Goal: Obtain resource: Download file/media

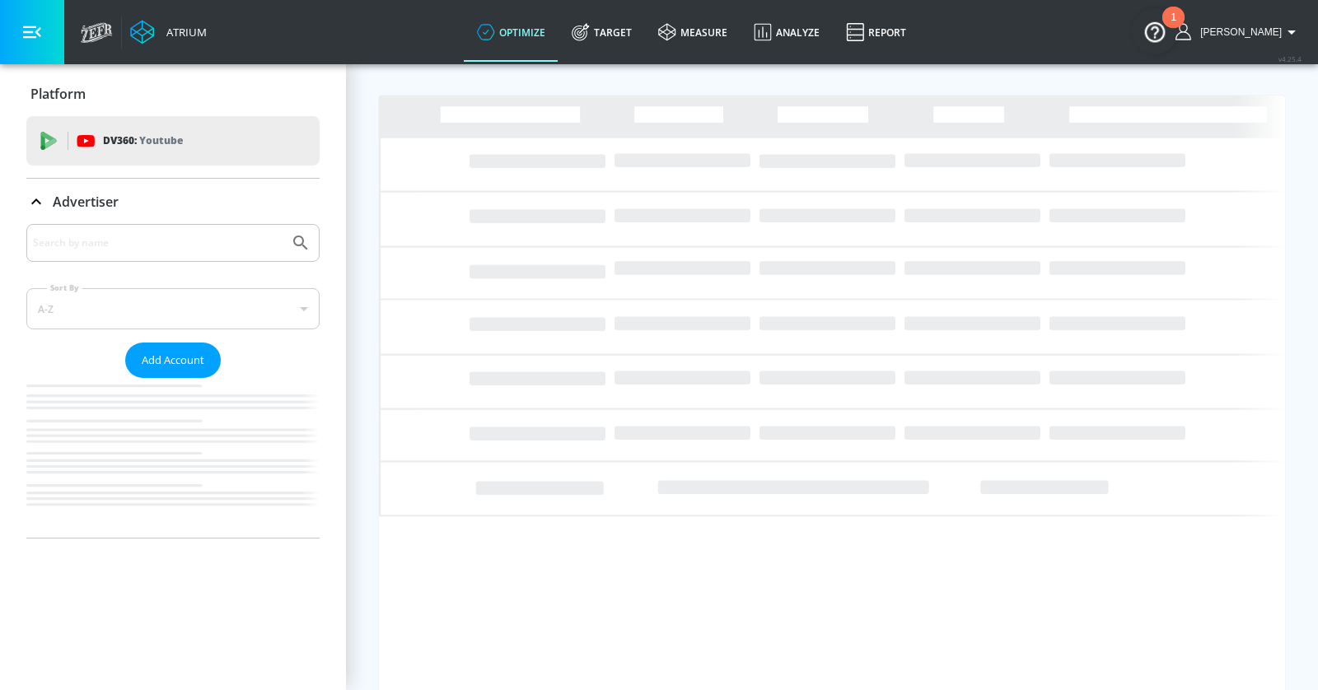
click at [86, 242] on input "Search by name" at bounding box center [158, 242] width 250 height 21
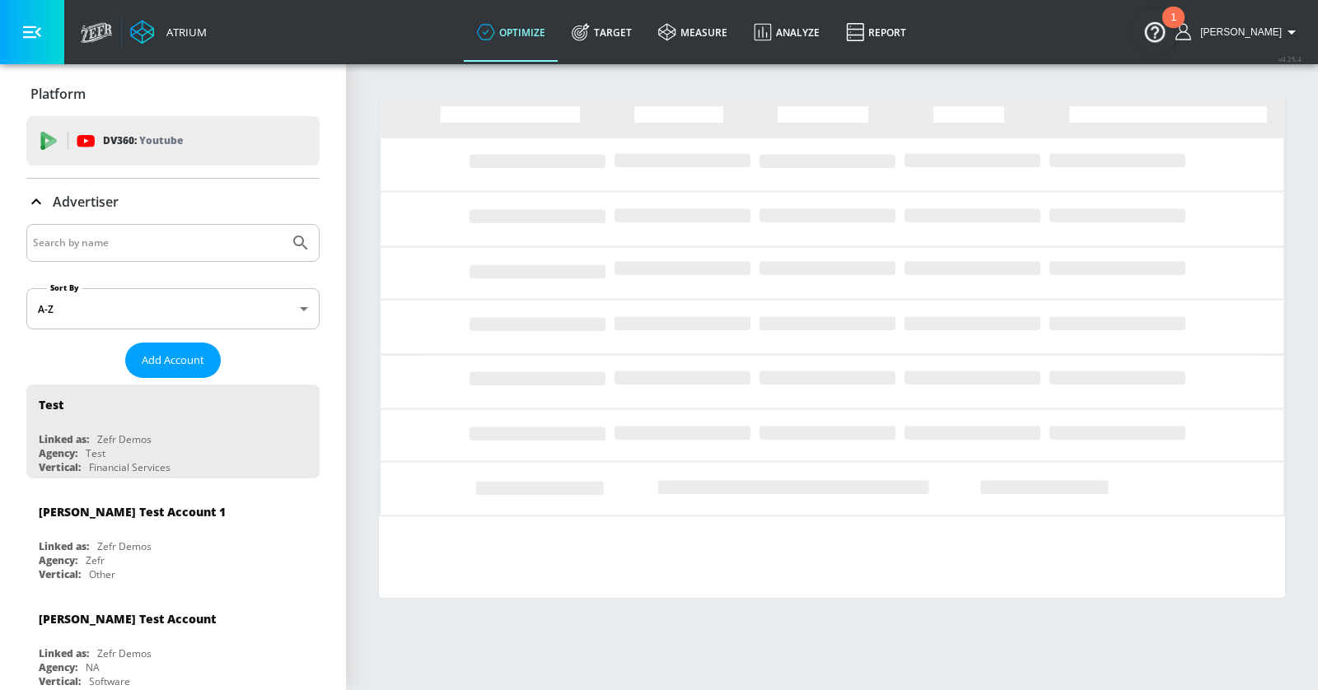
click at [86, 242] on input "Search by name" at bounding box center [158, 242] width 250 height 21
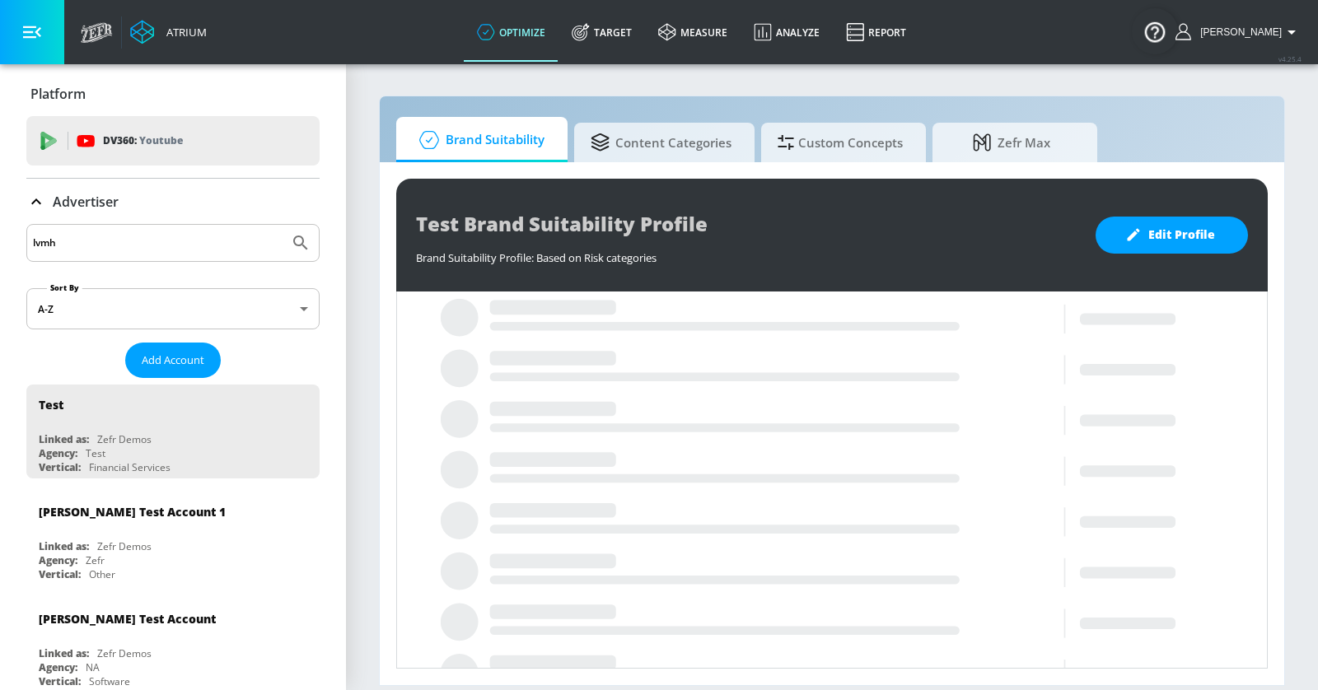
type input "lvmh"
click at [282, 225] on button "Submit Search" at bounding box center [300, 243] width 36 height 36
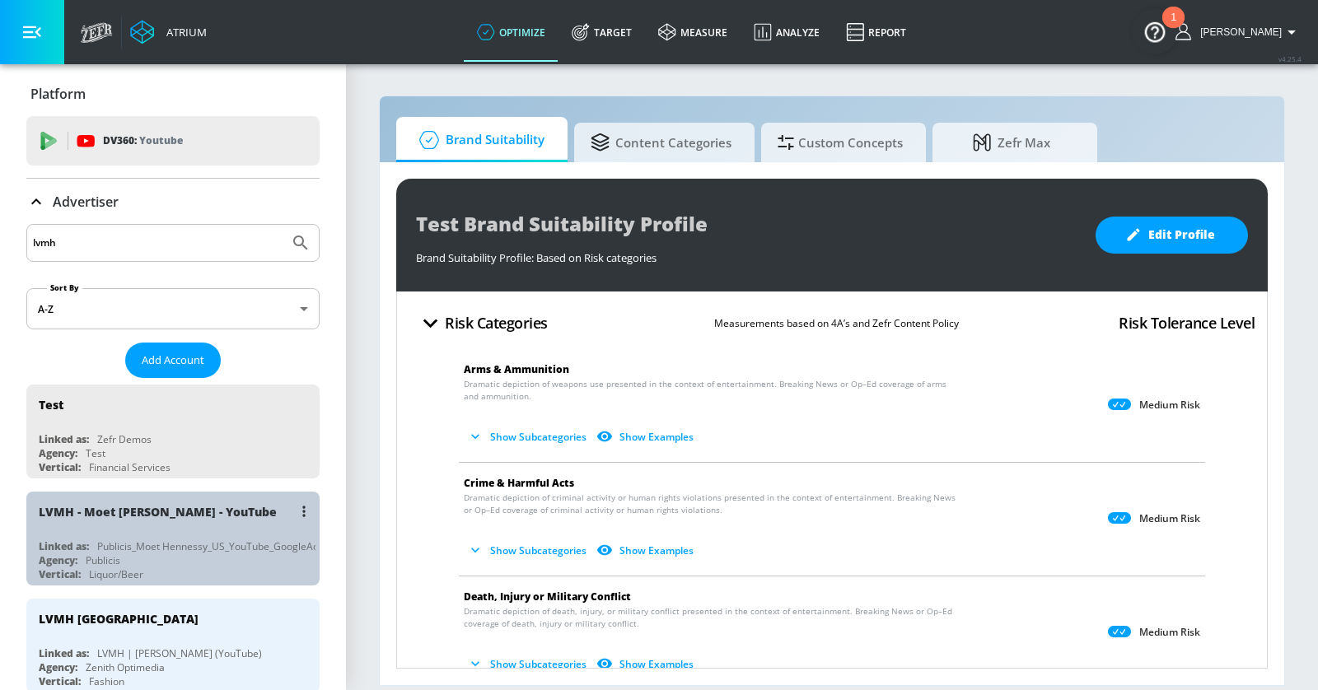
click at [254, 496] on div "LVMH - Moet [PERSON_NAME] - YouTube" at bounding box center [177, 512] width 277 height 40
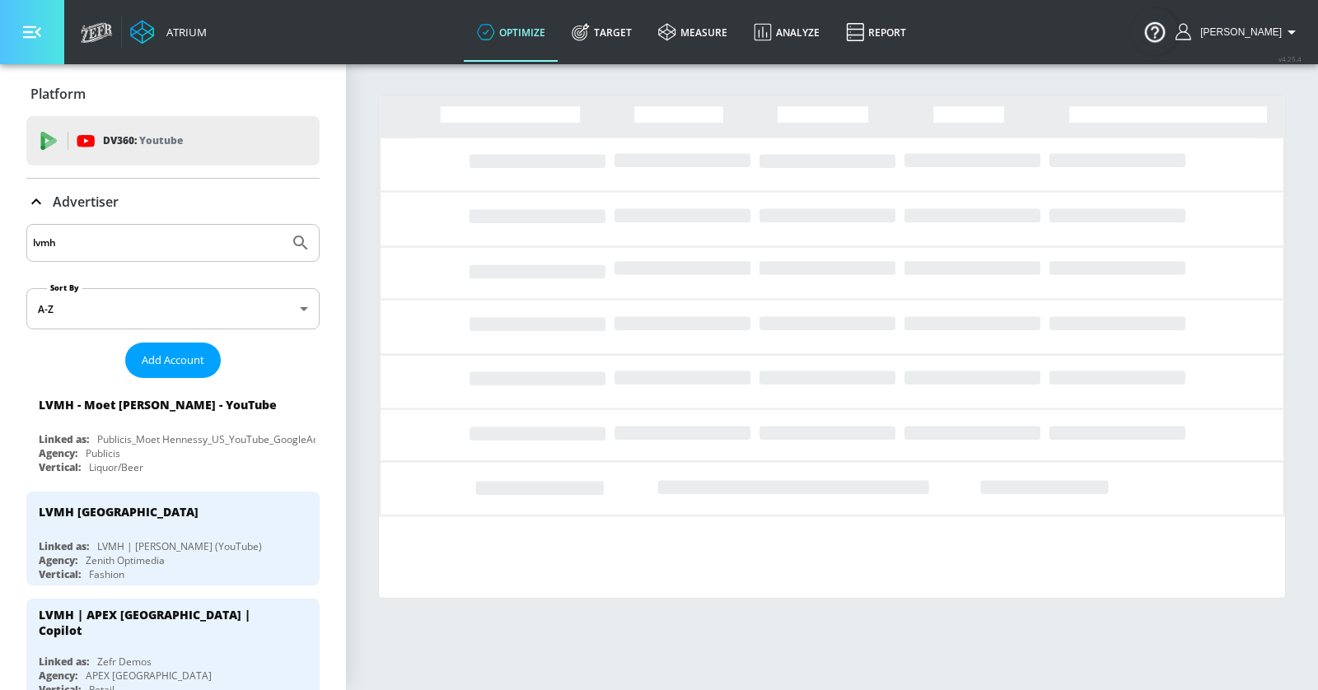
click at [49, 36] on button "button" at bounding box center [32, 32] width 64 height 64
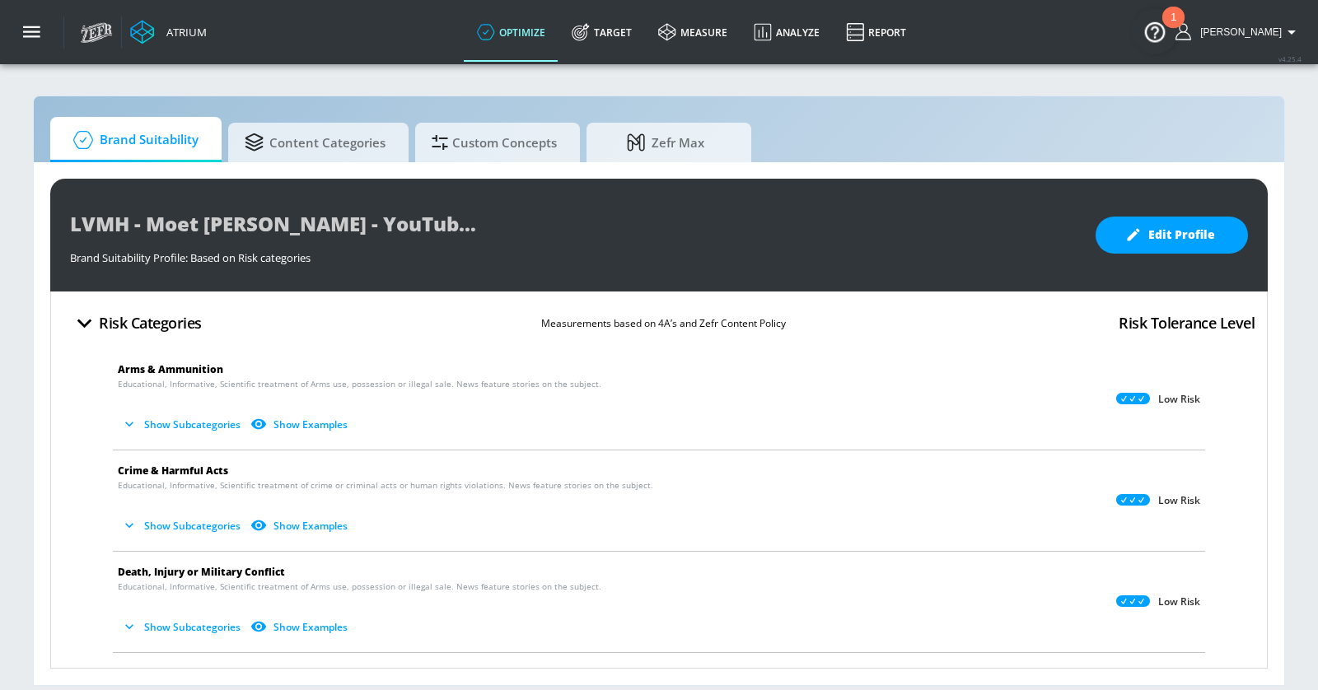
click at [837, 573] on span "Death, Injury or Military Conflict" at bounding box center [646, 571] width 1056 height 17
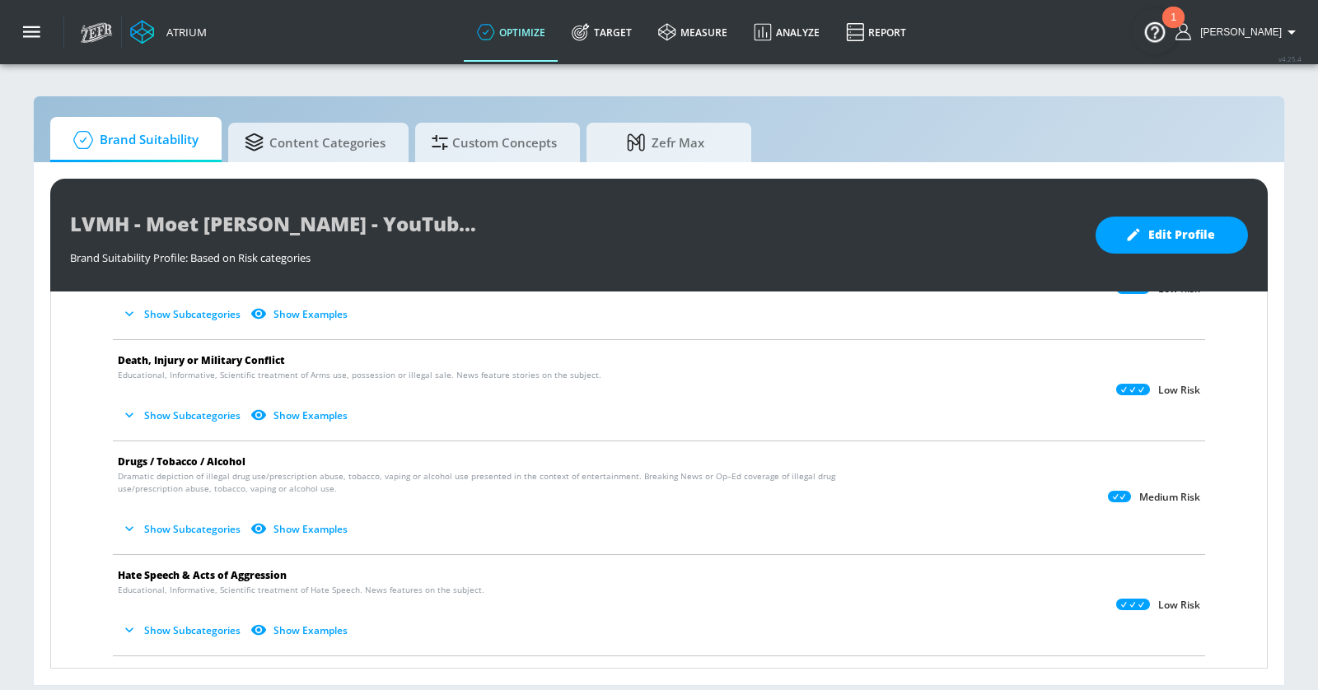
scroll to position [212, 0]
click at [180, 519] on button "Show Subcategories" at bounding box center [182, 528] width 129 height 27
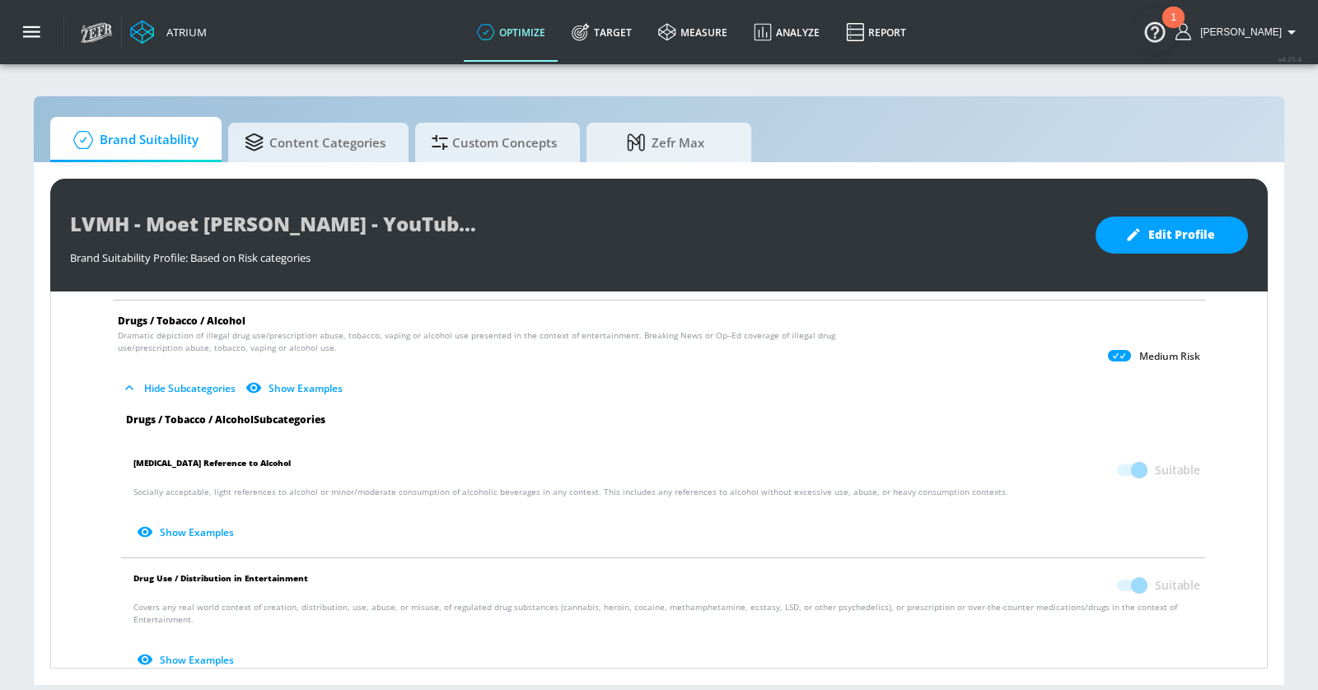
scroll to position [357, 0]
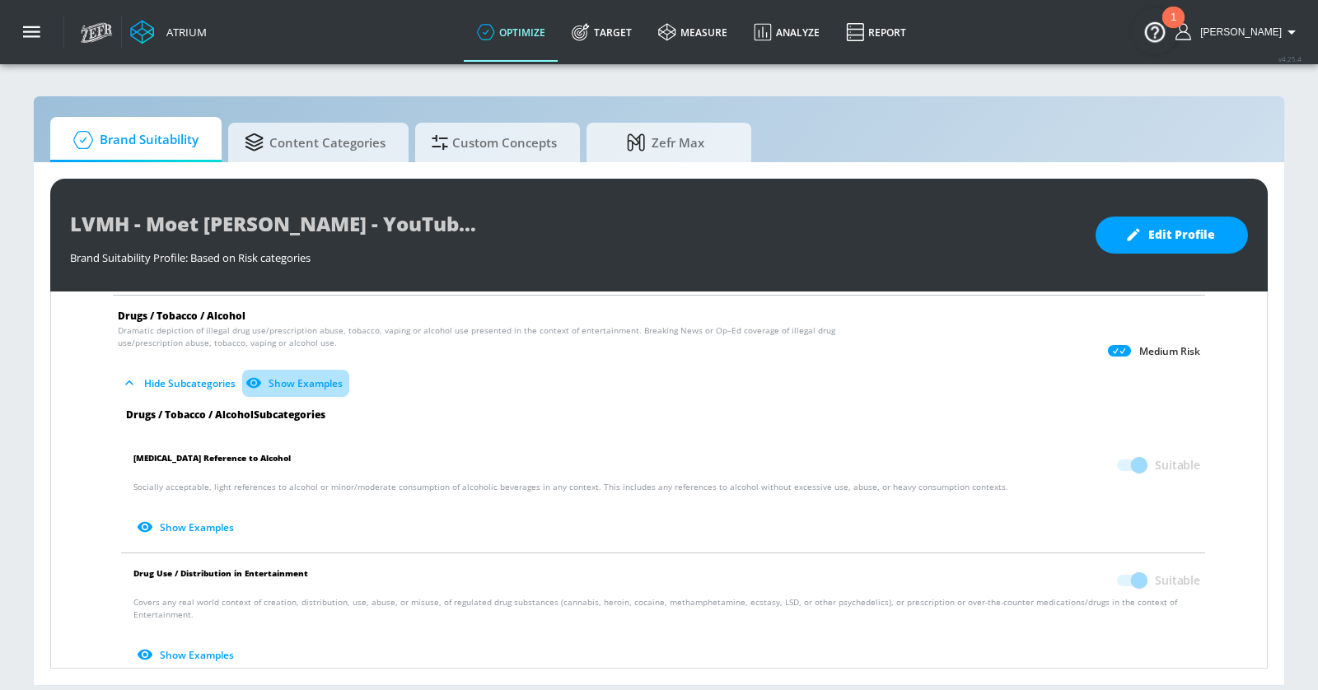
click at [291, 375] on button "Show Examples" at bounding box center [295, 383] width 107 height 27
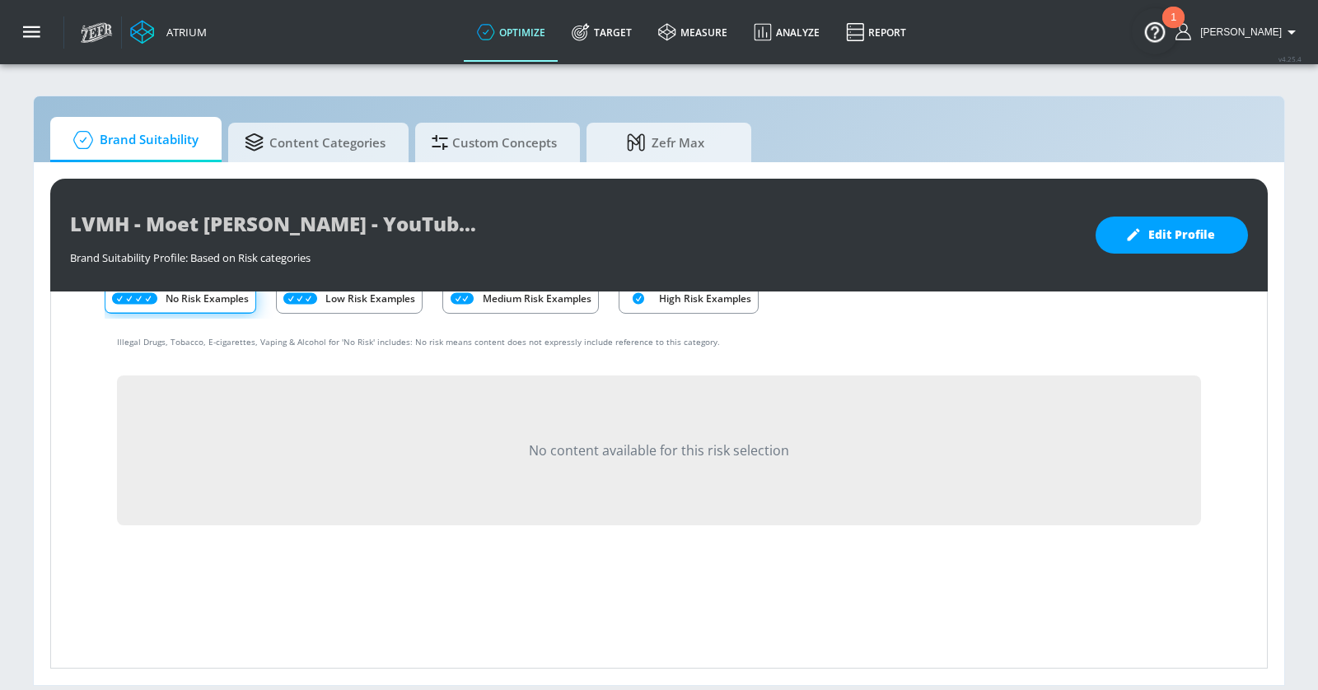
scroll to position [393, 0]
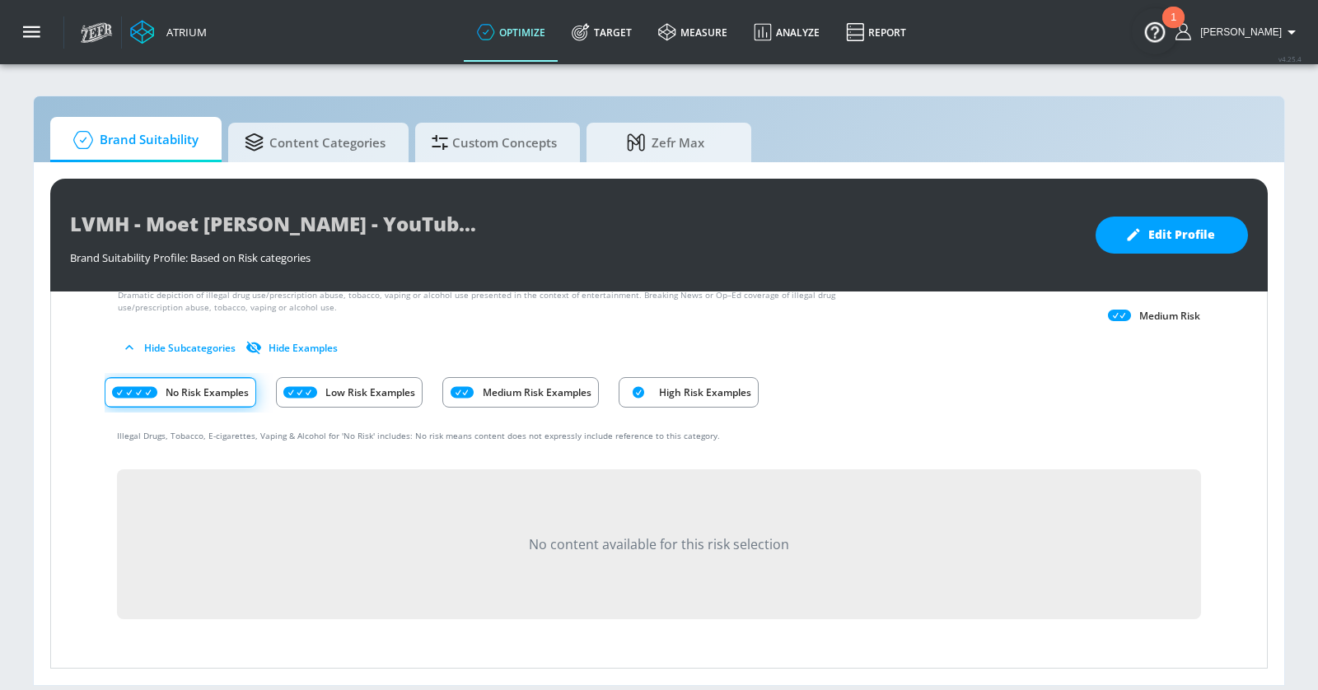
click at [668, 394] on p "High Risk Examples" at bounding box center [705, 392] width 92 height 17
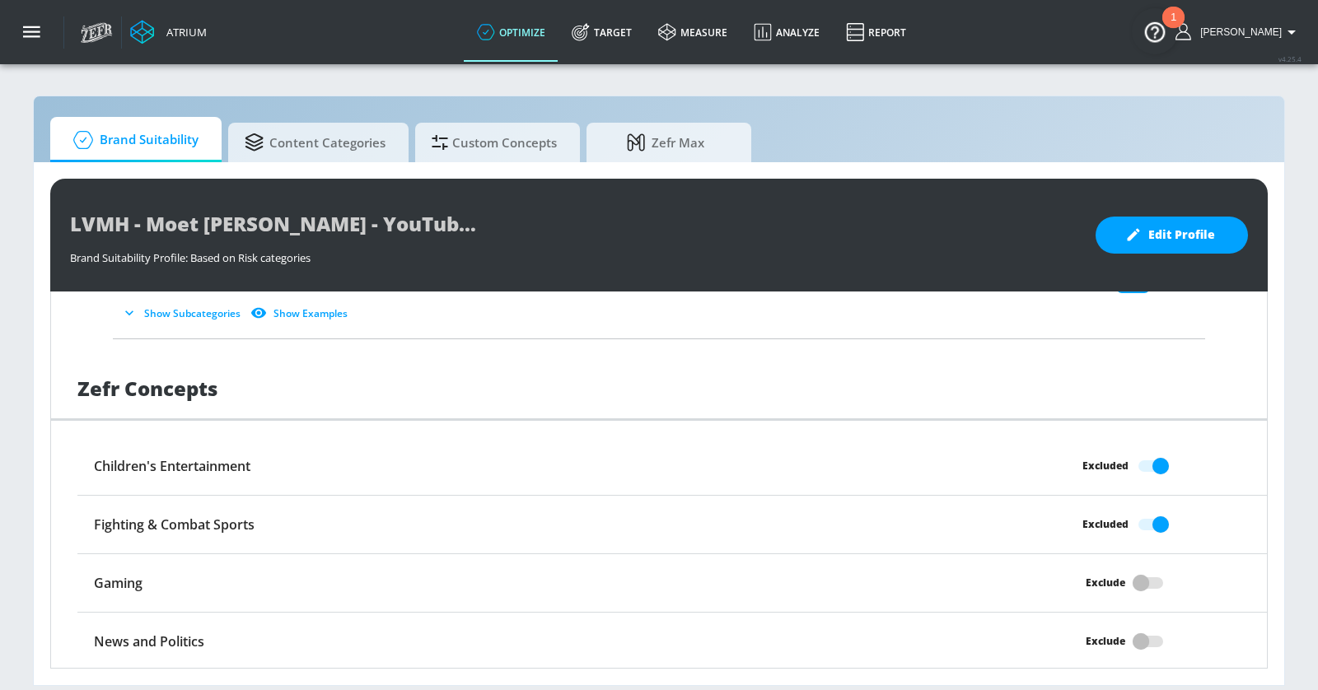
scroll to position [2094, 0]
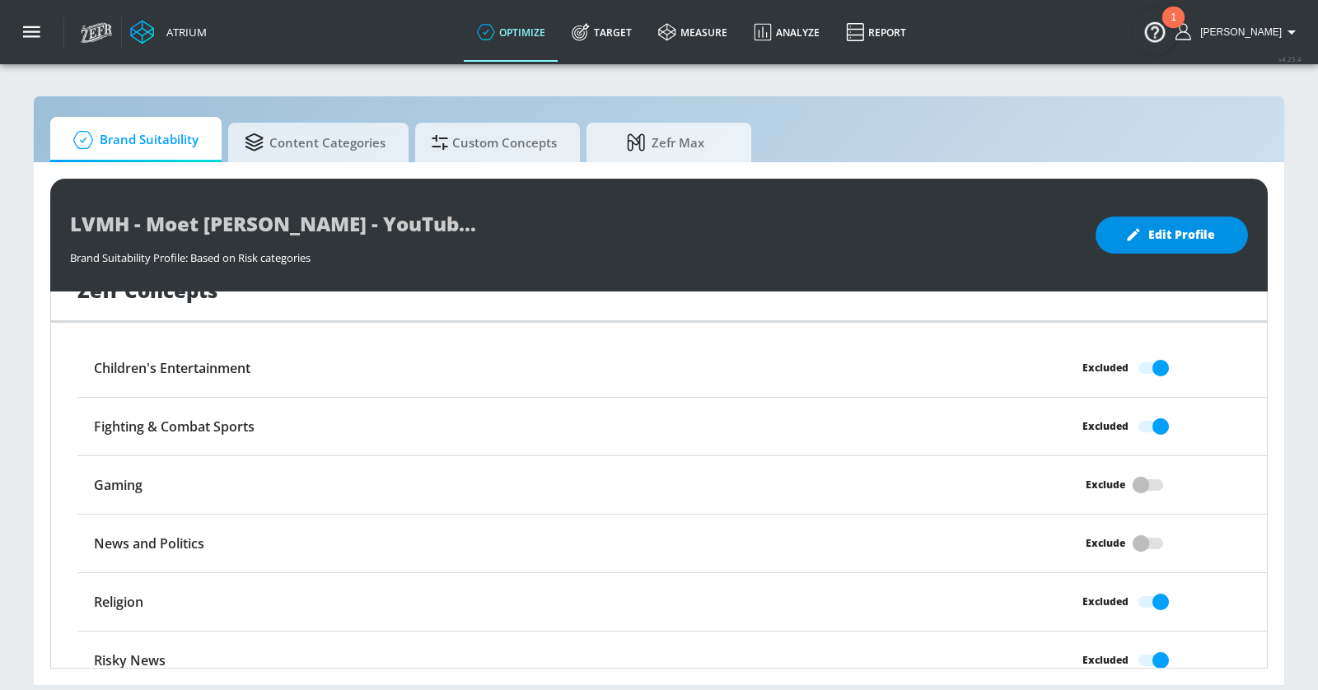
click at [1175, 226] on span "Edit Profile" at bounding box center [1171, 235] width 86 height 21
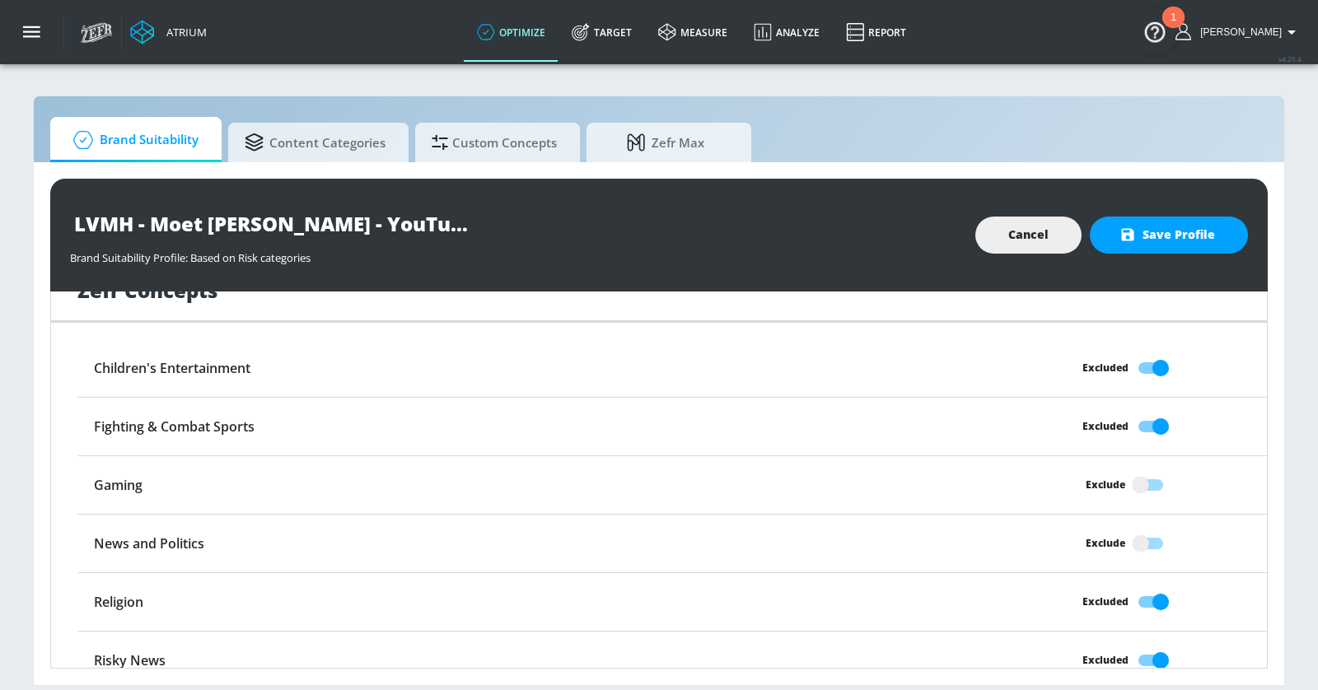
click at [1148, 528] on input "Exclude" at bounding box center [1141, 543] width 94 height 31
checkbox input "true"
click at [1194, 223] on button "Save Profile" at bounding box center [1168, 235] width 158 height 37
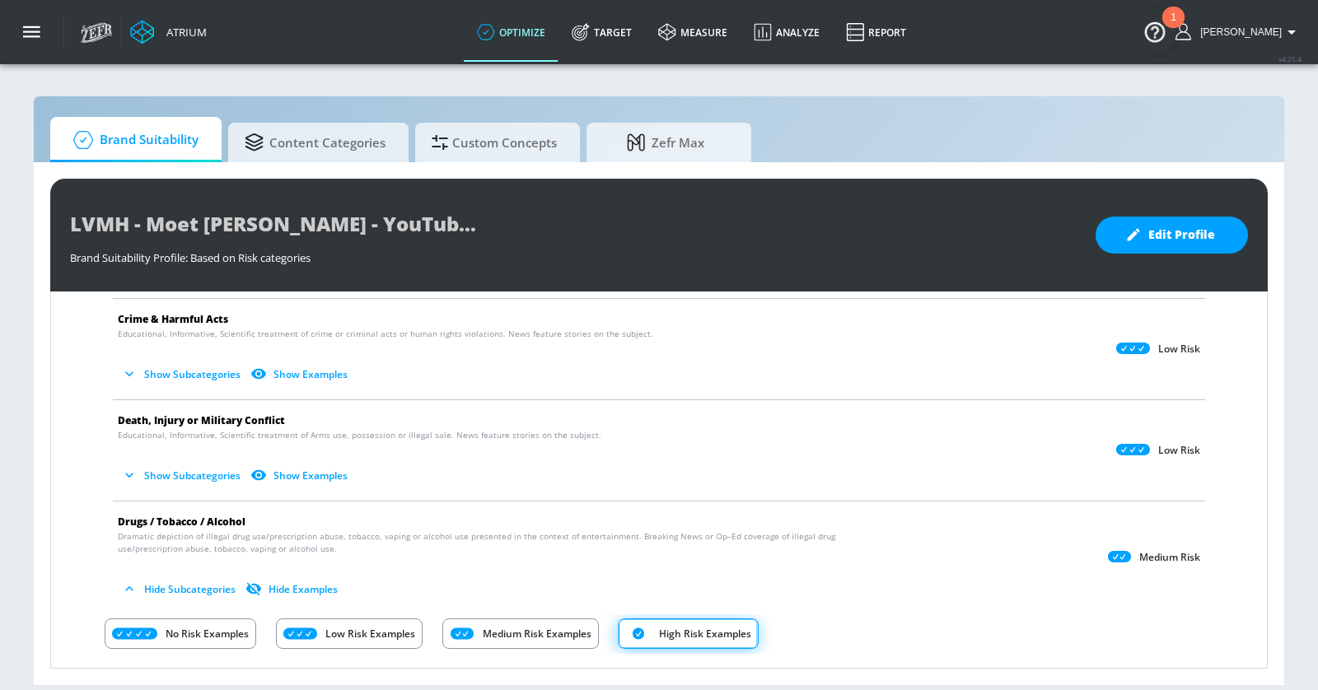
scroll to position [0, 0]
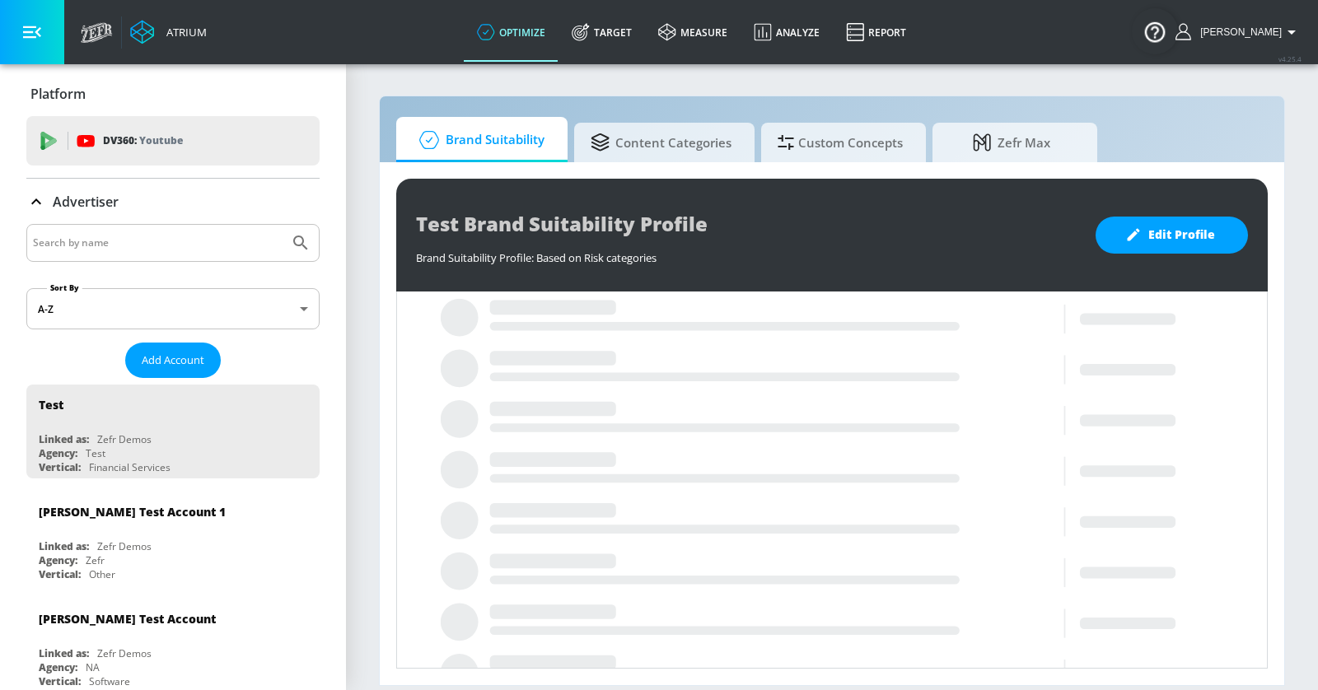
click at [143, 244] on input "Search by name" at bounding box center [158, 242] width 250 height 21
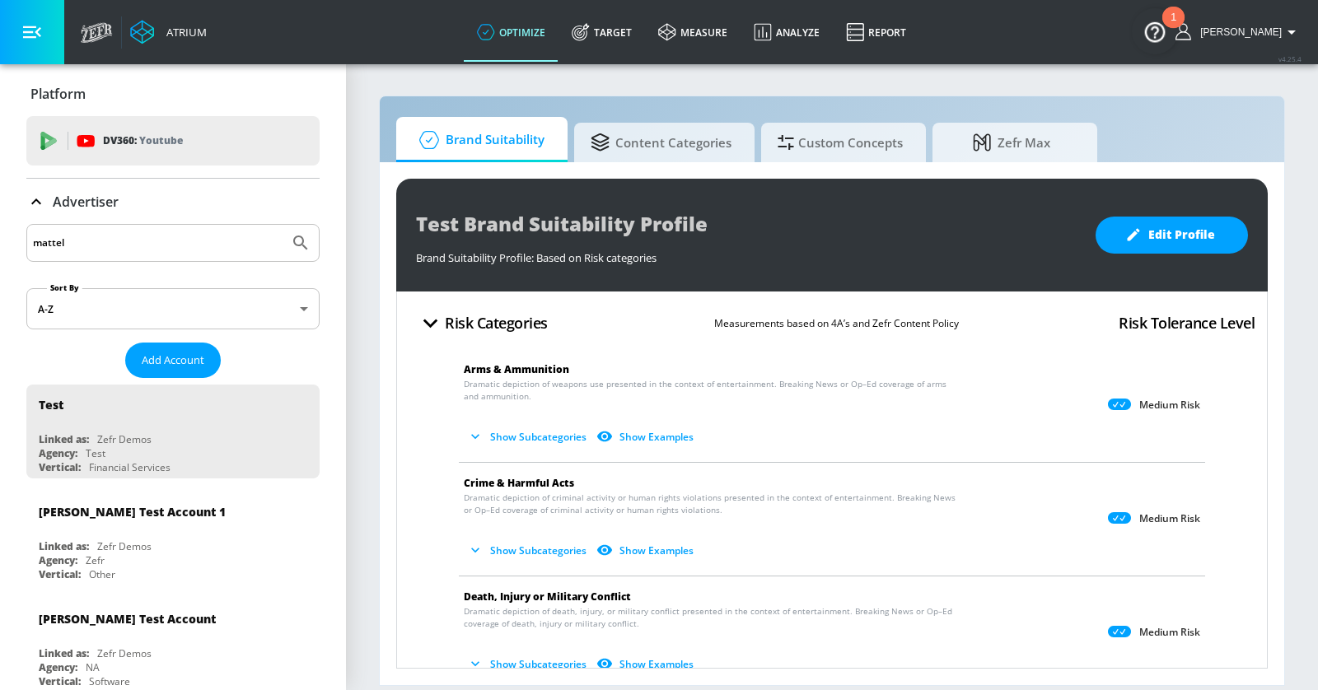
type input "mattel"
click at [282, 225] on button "Submit Search" at bounding box center [300, 243] width 36 height 36
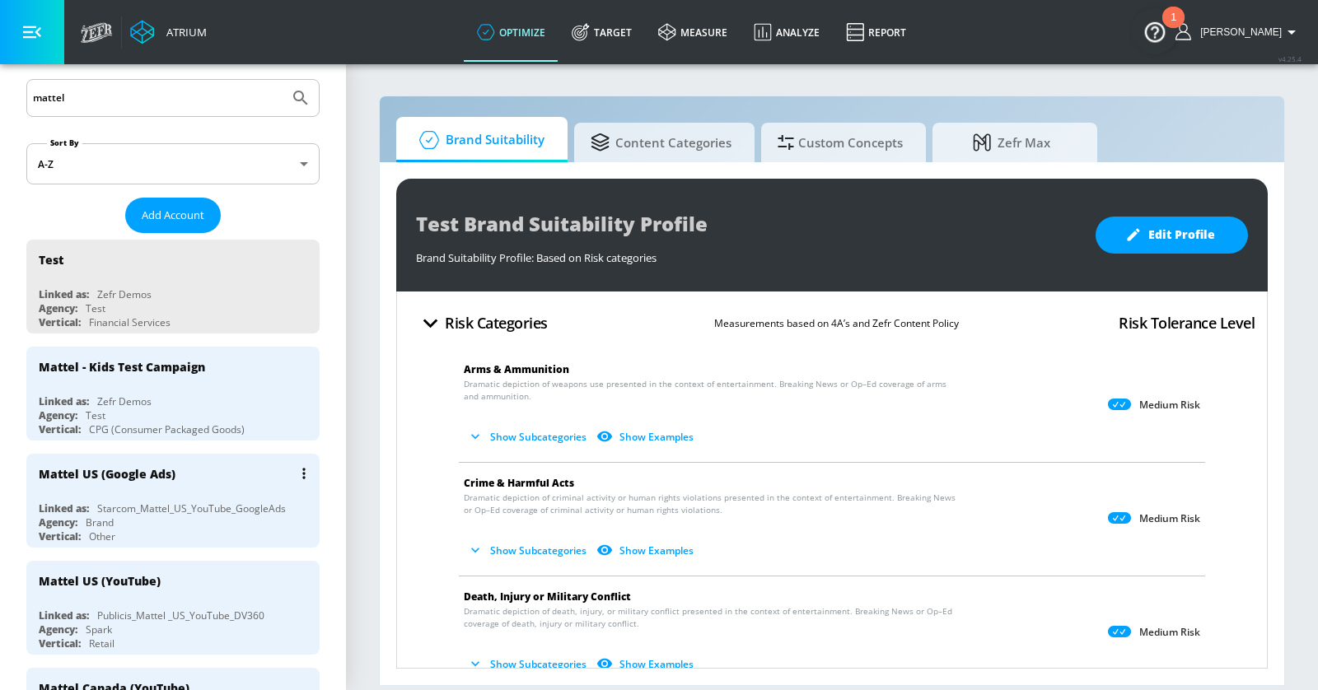
scroll to position [154, 0]
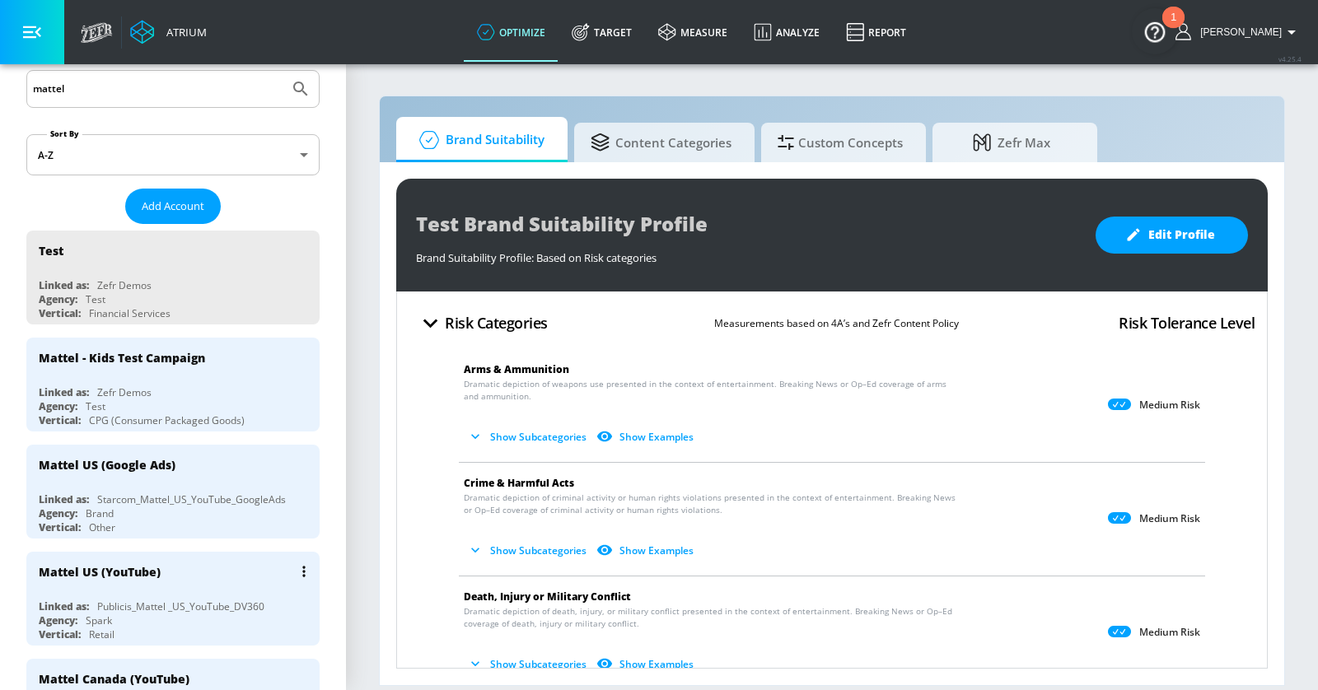
click at [208, 571] on div "Mattel US (YouTube)" at bounding box center [177, 572] width 277 height 40
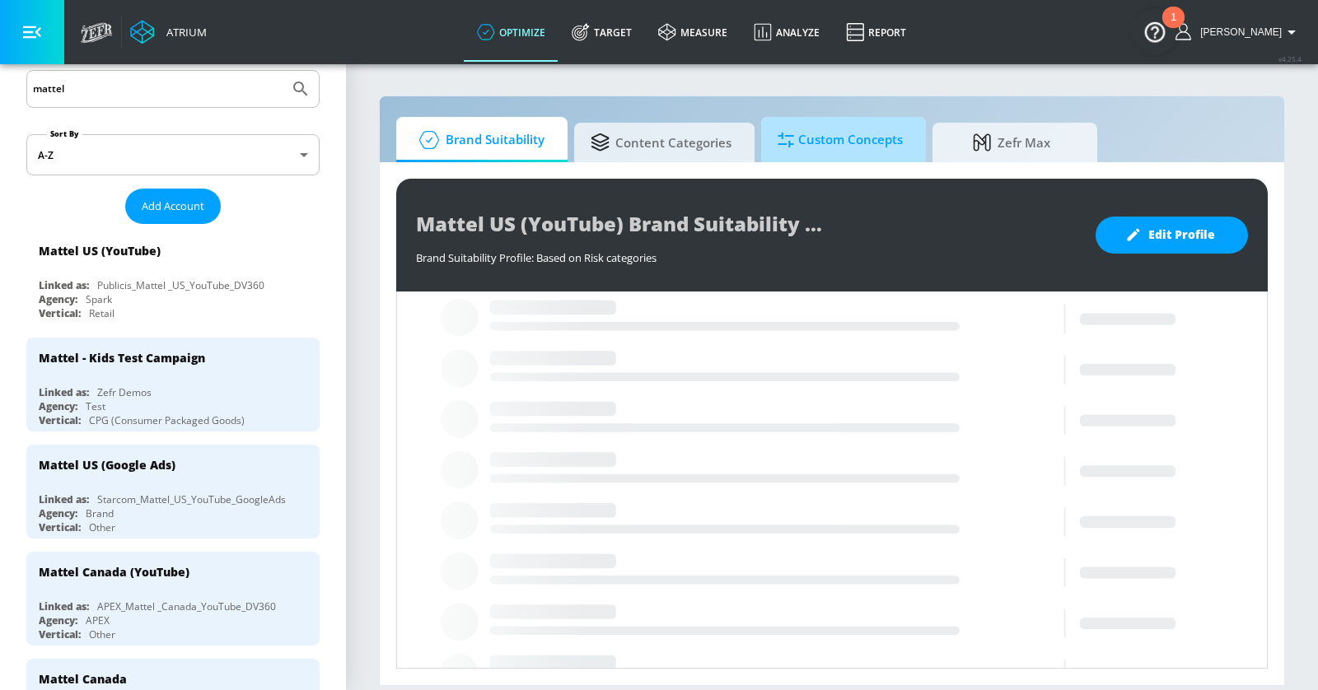
click at [805, 129] on span "Custom Concepts" at bounding box center [839, 140] width 125 height 40
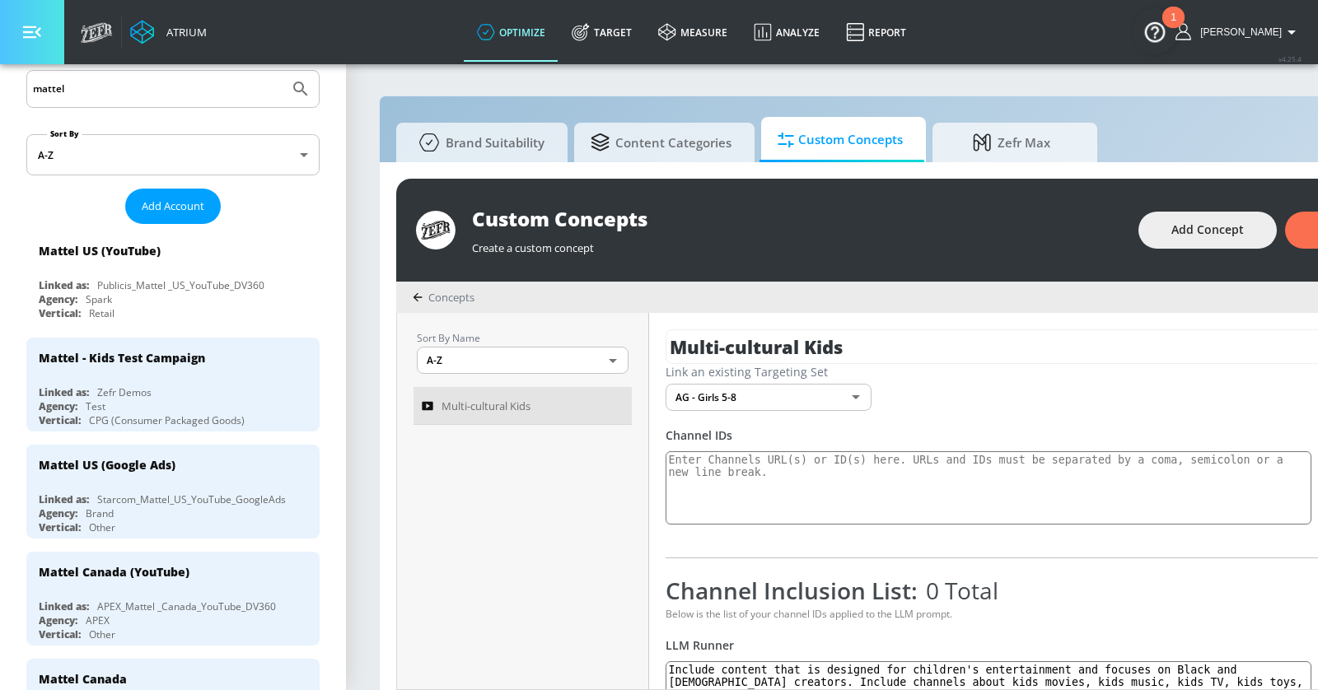
click at [49, 48] on button "button" at bounding box center [32, 32] width 64 height 64
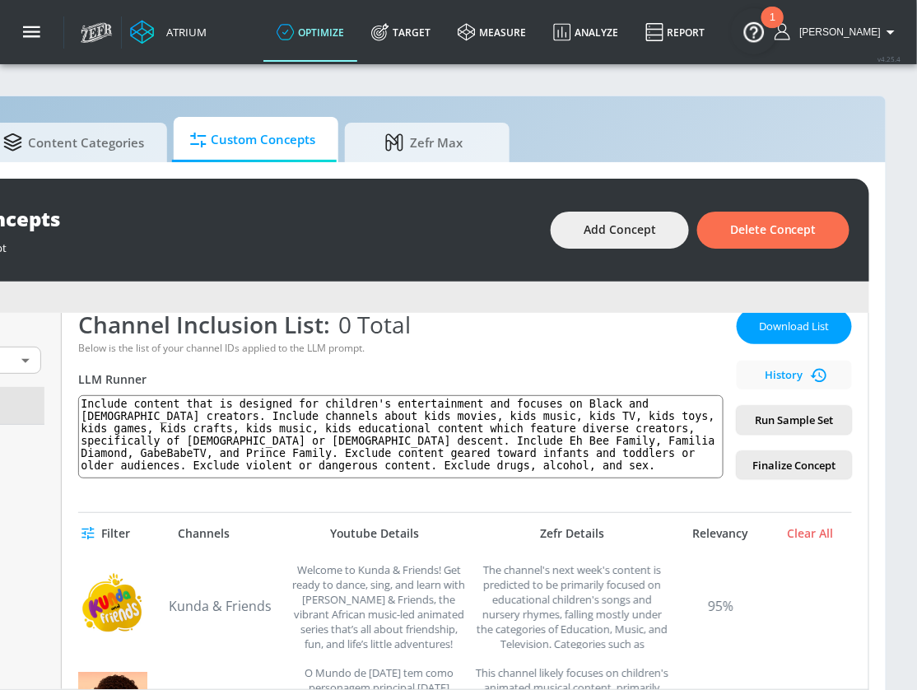
scroll to position [237, 0]
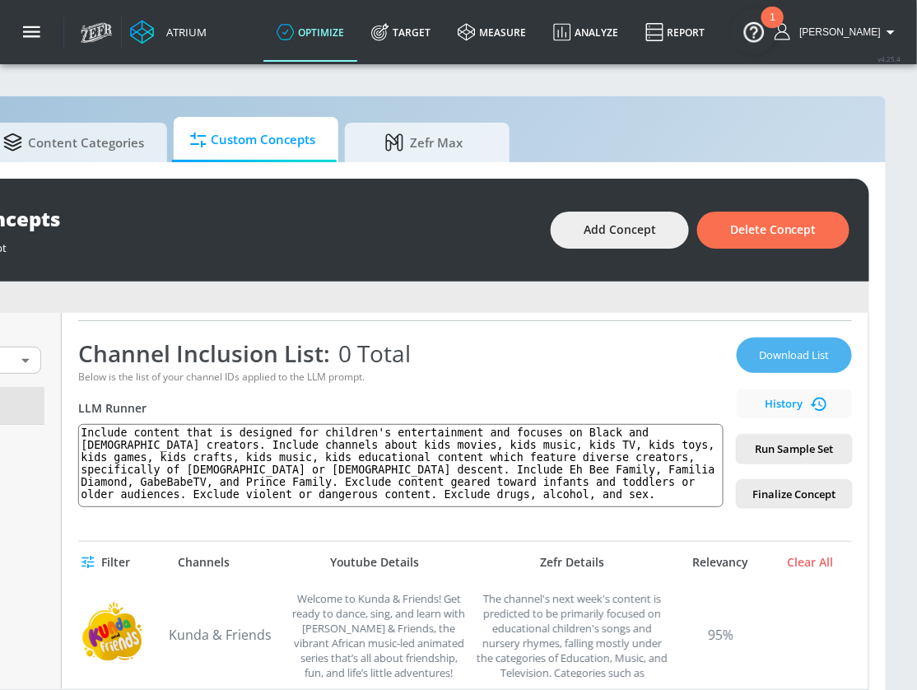
click at [791, 352] on span "Download List" at bounding box center [794, 355] width 82 height 19
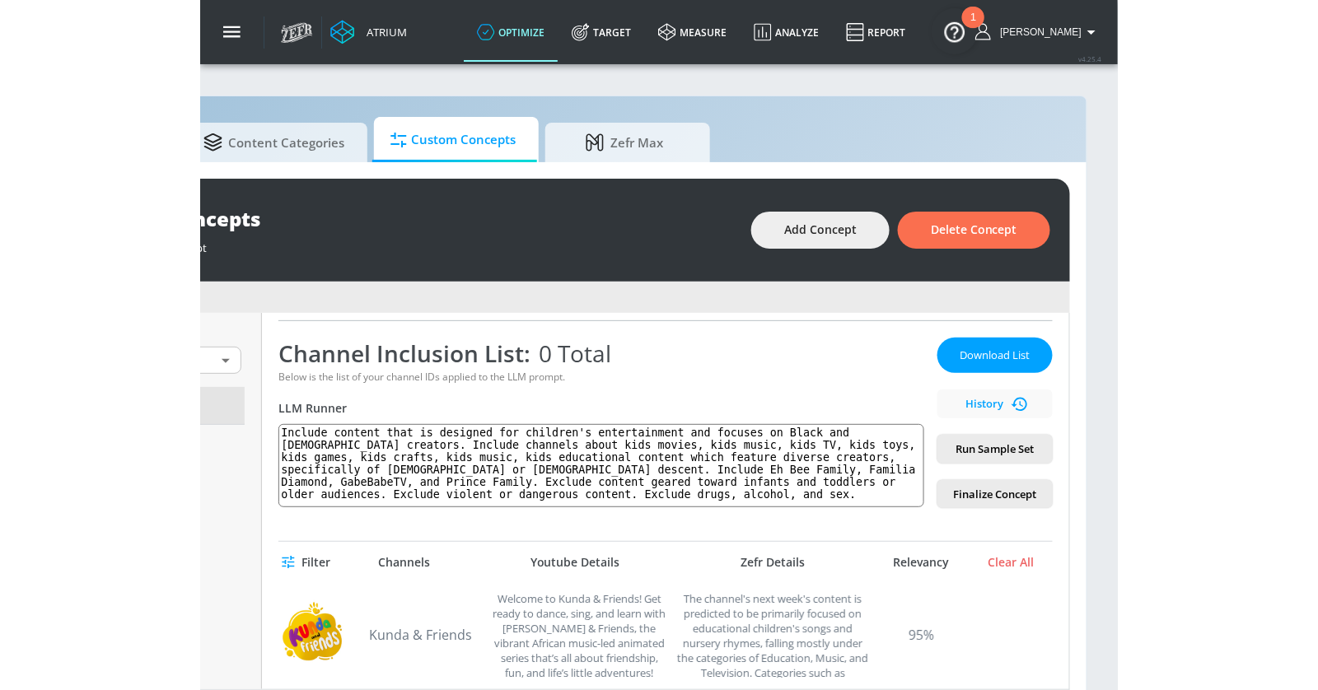
scroll to position [0, 0]
